Goal: Information Seeking & Learning: Understand process/instructions

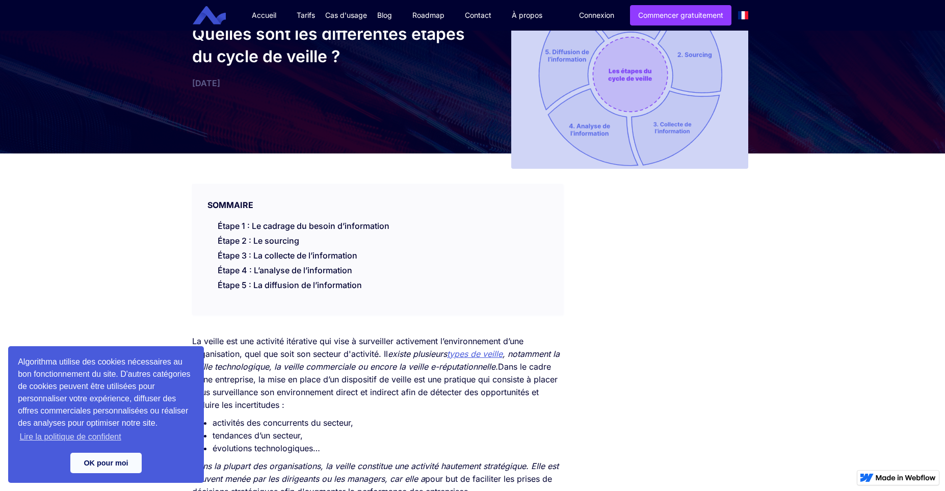
scroll to position [141, 0]
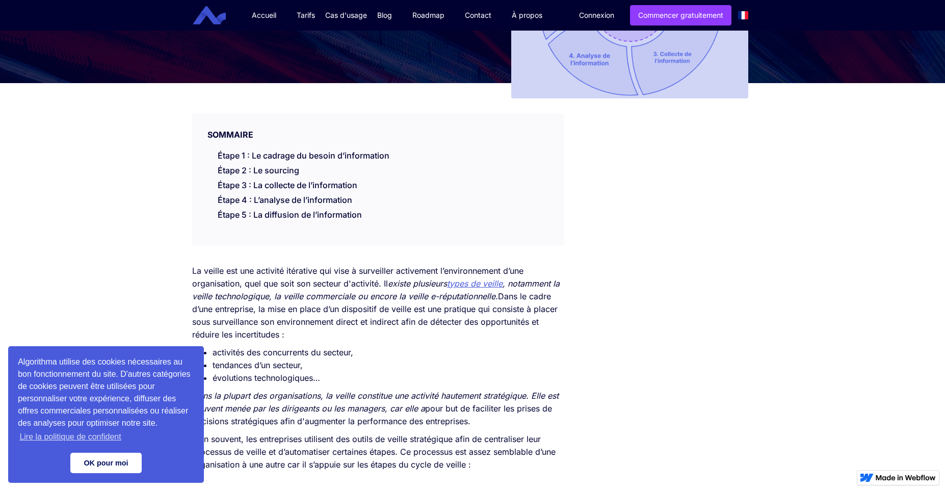
click at [108, 459] on link "OK pour moi" at bounding box center [105, 463] width 71 height 20
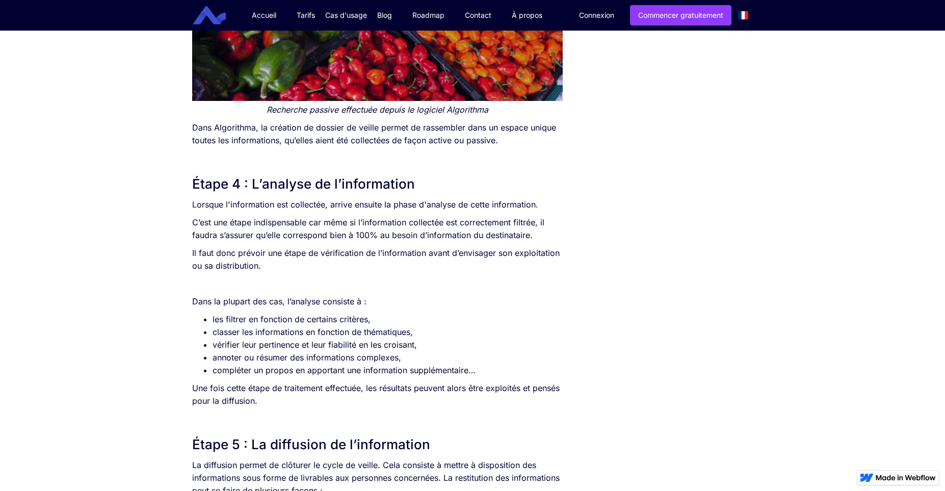
scroll to position [2040, 0]
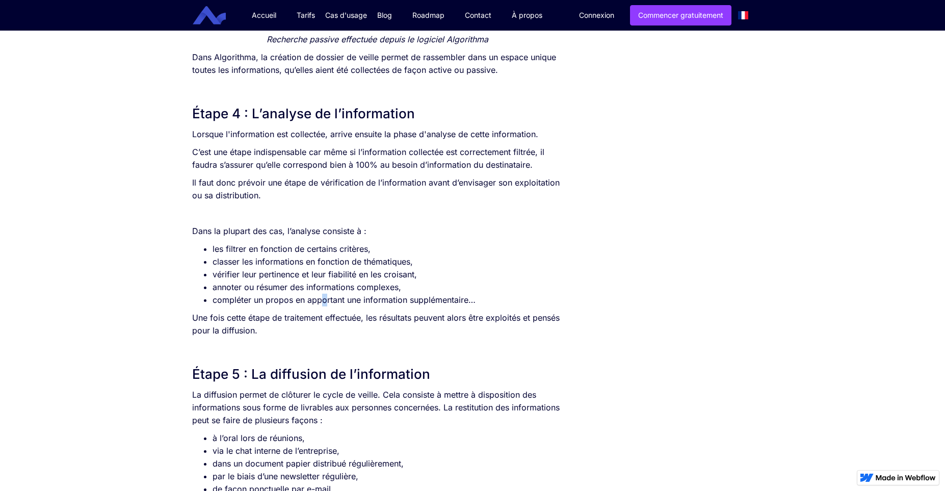
drag, startPoint x: 324, startPoint y: 301, endPoint x: 329, endPoint y: 312, distance: 11.9
click at [324, 302] on li "compléter un propos en apportant une information supplémentaire…" at bounding box center [388, 300] width 350 height 13
click at [335, 325] on p "Une fois cette étape de traitement effectuée, les résultats peuvent alors être …" at bounding box center [377, 323] width 371 height 25
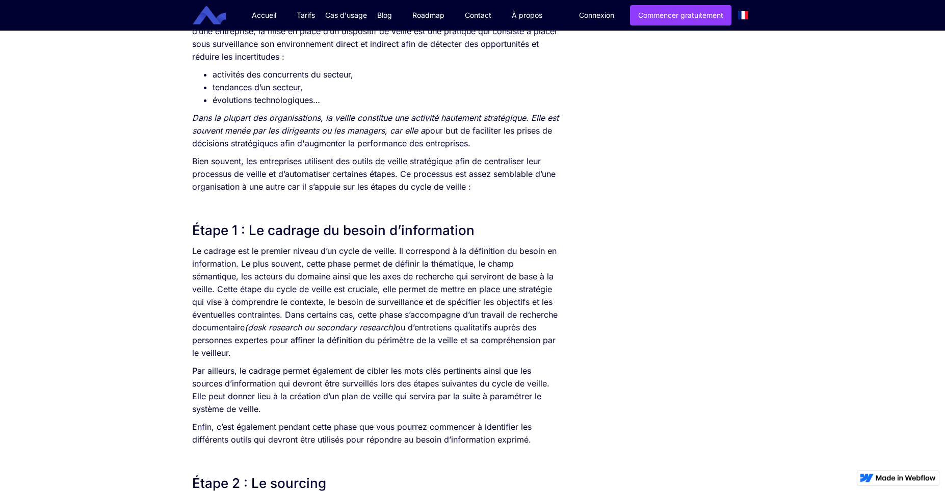
scroll to position [422, 0]
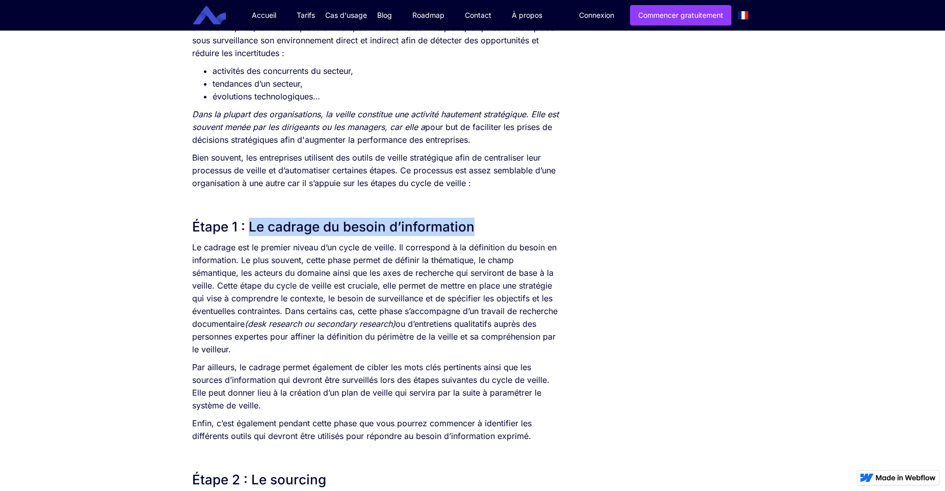
drag, startPoint x: 249, startPoint y: 226, endPoint x: 473, endPoint y: 223, distance: 224.3
click at [473, 223] on h2 "Étape 1 : Le cadrage du besoin d’information" at bounding box center [377, 227] width 371 height 18
copy h2 "Le cadrage du besoin d’information"
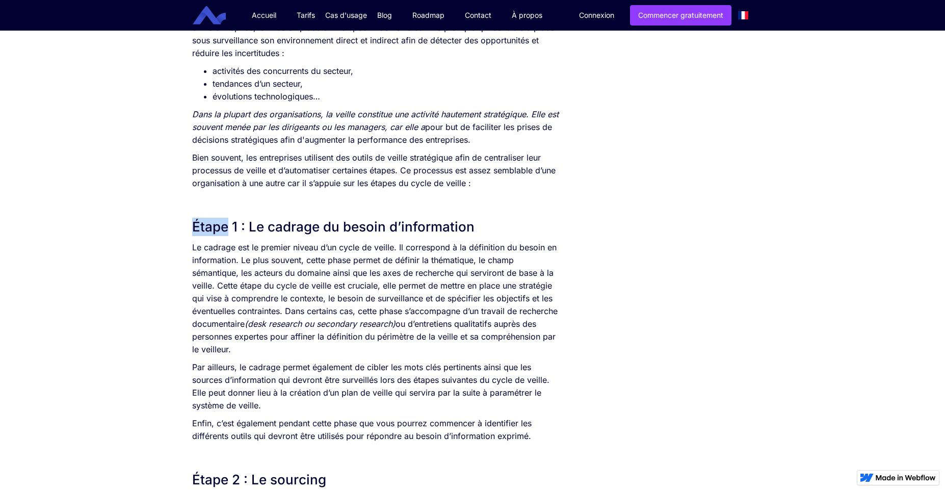
click at [390, 229] on h2 "Étape 1 : Le cadrage du besoin d’information" at bounding box center [377, 227] width 371 height 18
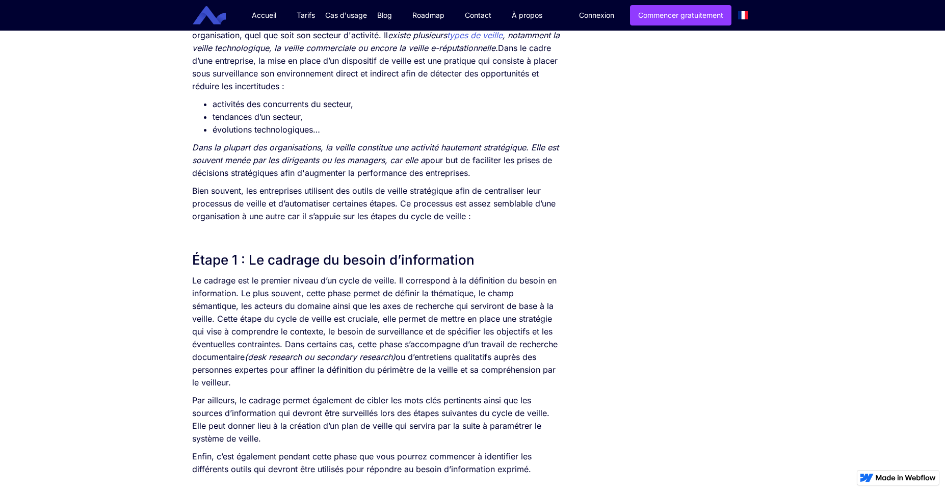
scroll to position [352, 0]
